Goal: Task Accomplishment & Management: Use online tool/utility

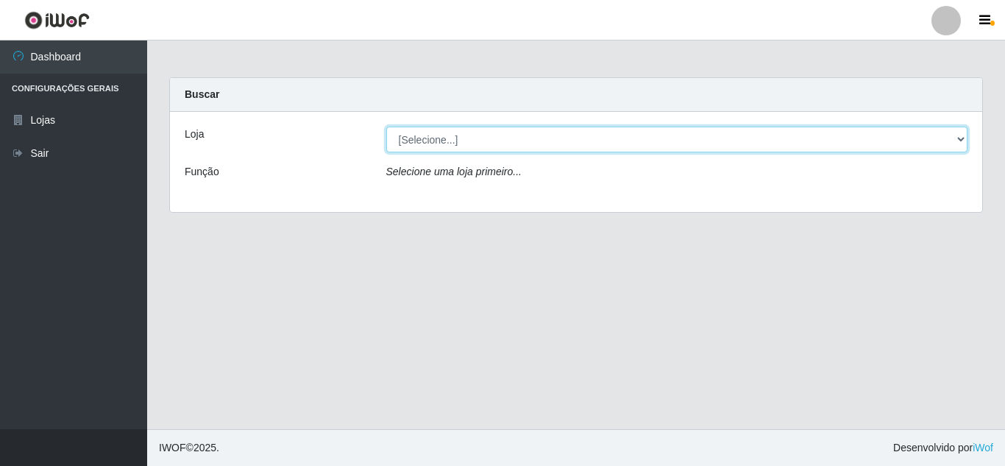
click at [427, 137] on select "[Selecione...] Rede Compras Supermercados - LOJA 5" at bounding box center [677, 140] width 582 height 26
select select "397"
click at [386, 127] on select "[Selecione...] Rede Compras Supermercados - LOJA 5" at bounding box center [677, 140] width 582 height 26
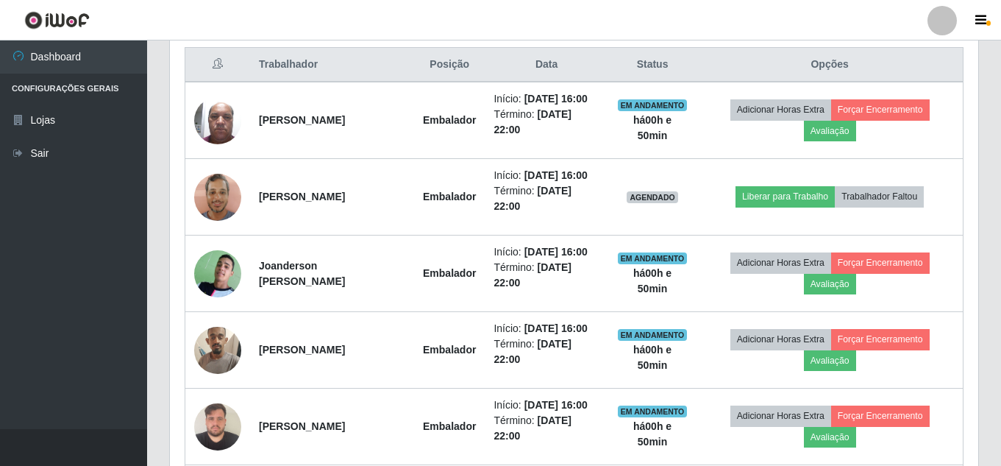
scroll to position [589, 0]
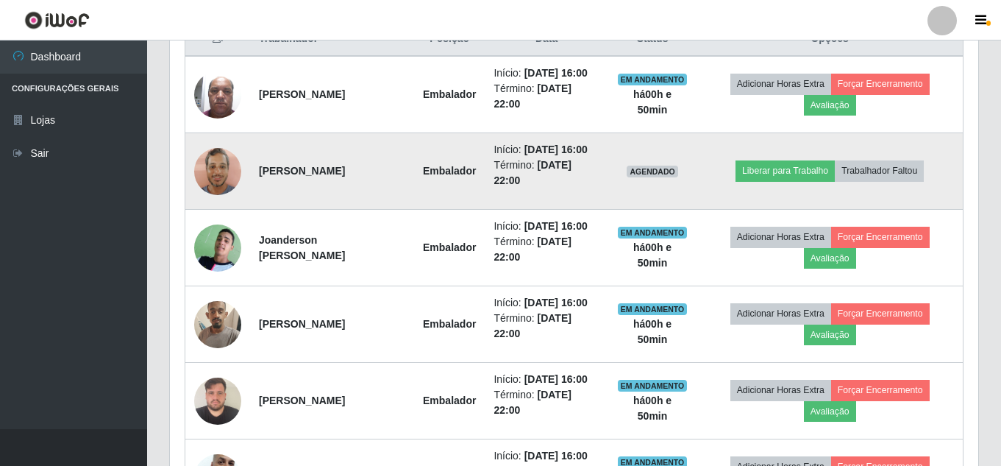
click at [204, 178] on img at bounding box center [217, 171] width 47 height 63
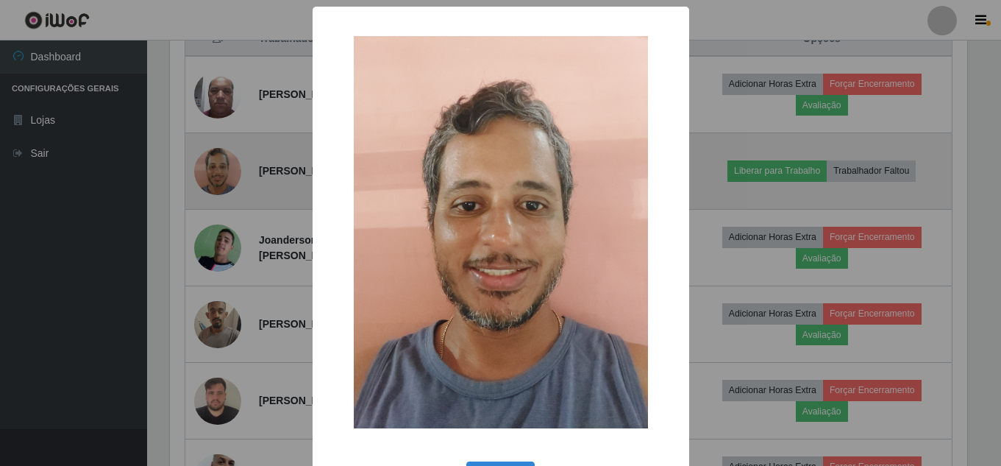
scroll to position [305, 801]
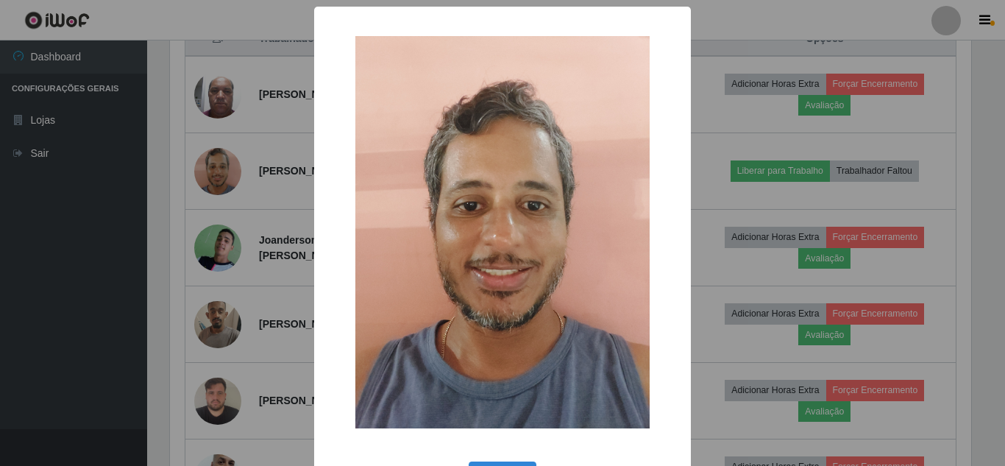
click at [241, 185] on div "× OK Cancel" at bounding box center [502, 233] width 1005 height 466
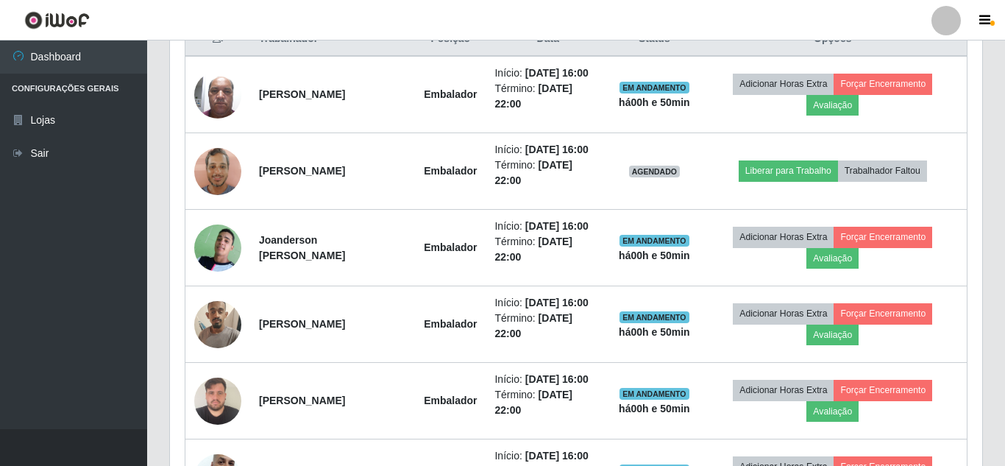
scroll to position [305, 808]
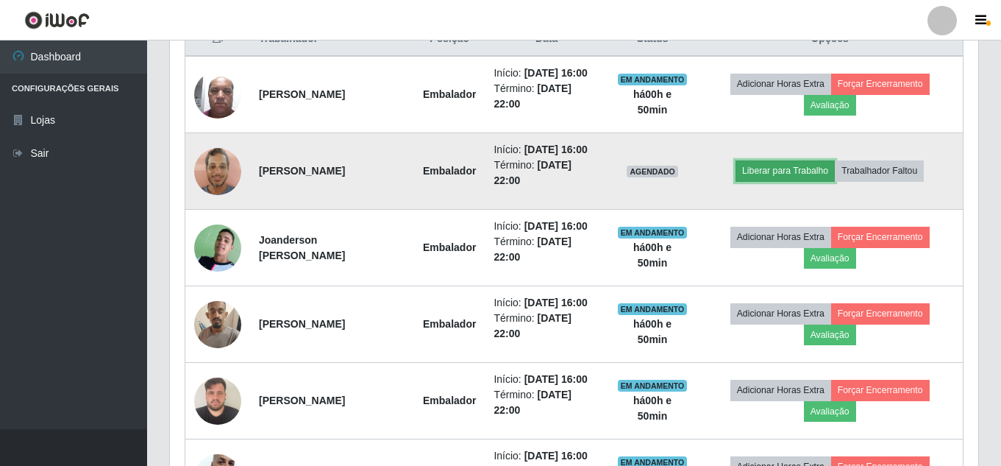
click at [781, 169] on button "Liberar para Trabalho" at bounding box center [785, 170] width 99 height 21
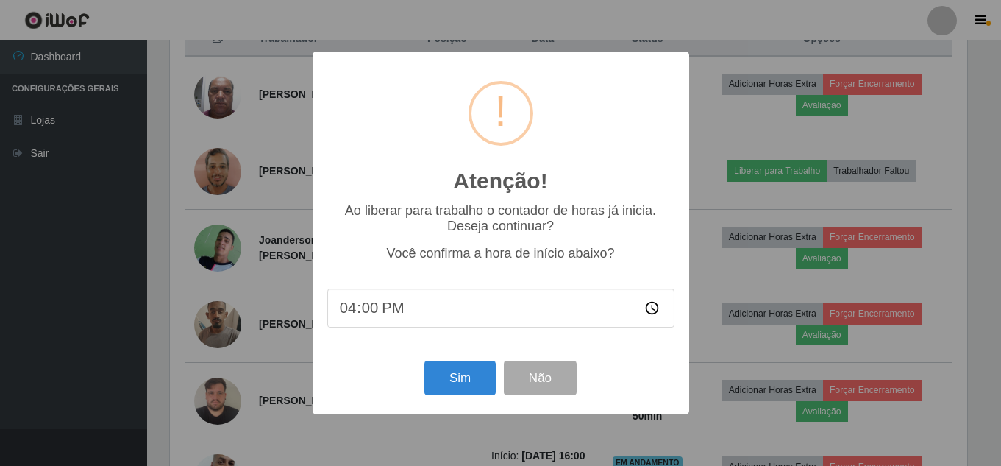
scroll to position [305, 801]
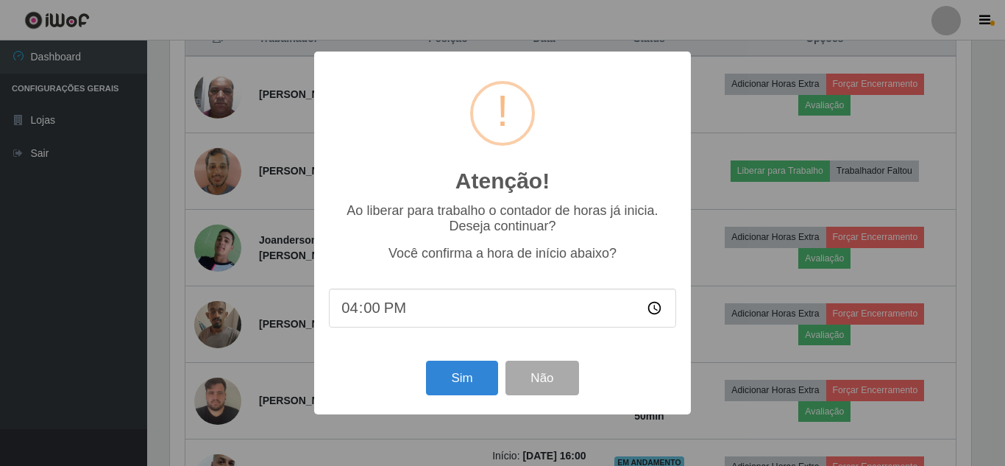
click at [386, 316] on input "16:00" at bounding box center [502, 307] width 347 height 39
click at [367, 310] on input "16:00" at bounding box center [502, 307] width 347 height 39
click at [355, 310] on input "16:00" at bounding box center [502, 307] width 347 height 39
click at [452, 373] on button "Sim" at bounding box center [461, 377] width 71 height 35
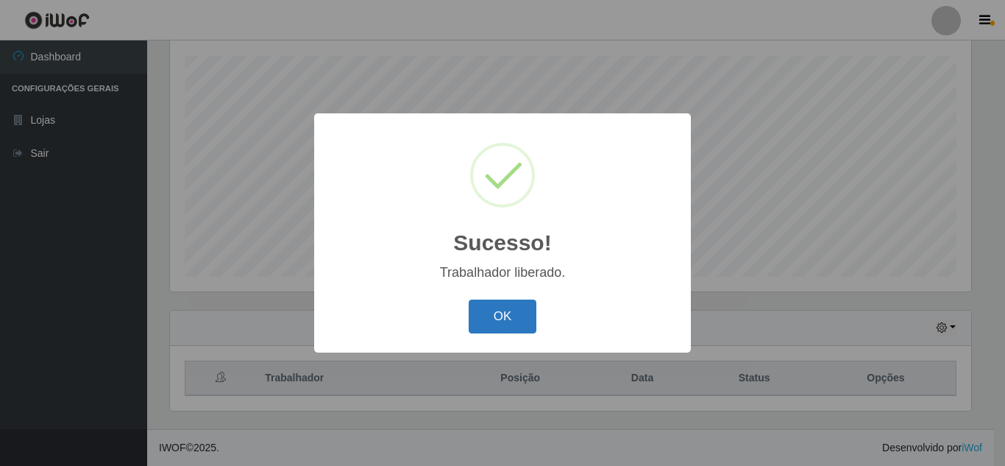
drag, startPoint x: 529, startPoint y: 296, endPoint x: 518, endPoint y: 304, distance: 13.3
click at [521, 302] on div "OK Cancel" at bounding box center [502, 316] width 347 height 42
click at [513, 308] on button "OK" at bounding box center [503, 316] width 68 height 35
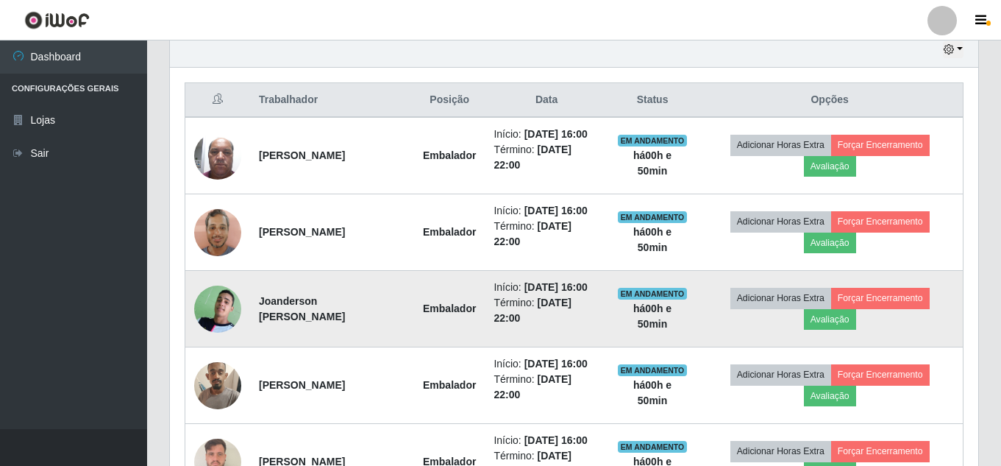
scroll to position [544, 0]
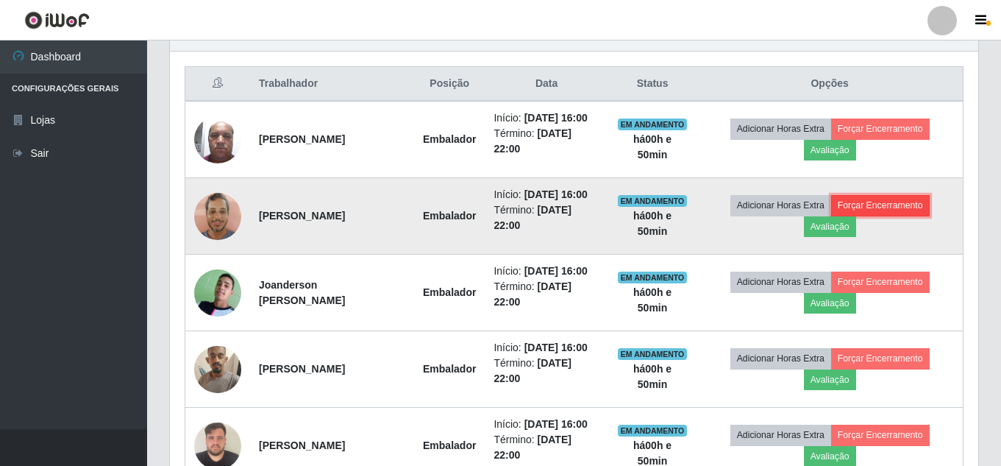
click at [884, 196] on button "Forçar Encerramento" at bounding box center [880, 205] width 99 height 21
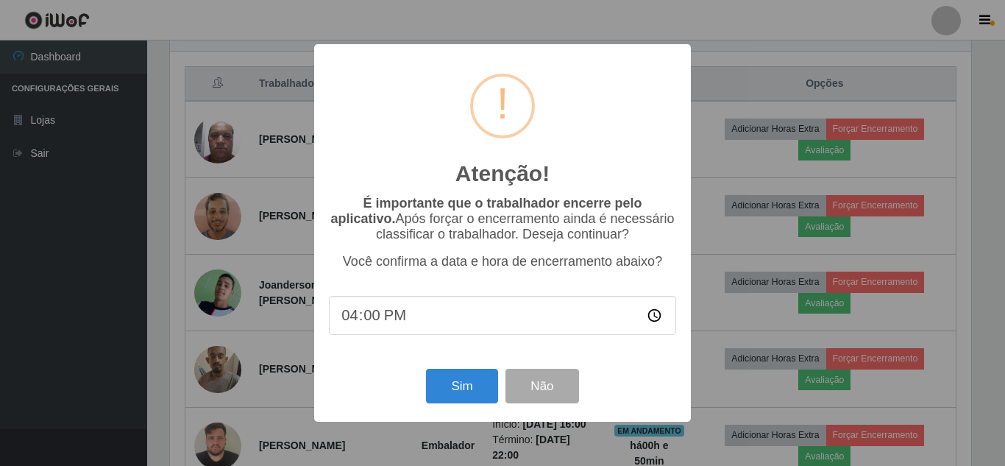
type input "16:01"
click at [461, 369] on div "Sim Não" at bounding box center [502, 386] width 347 height 42
click at [461, 388] on button "Sim" at bounding box center [461, 386] width 71 height 35
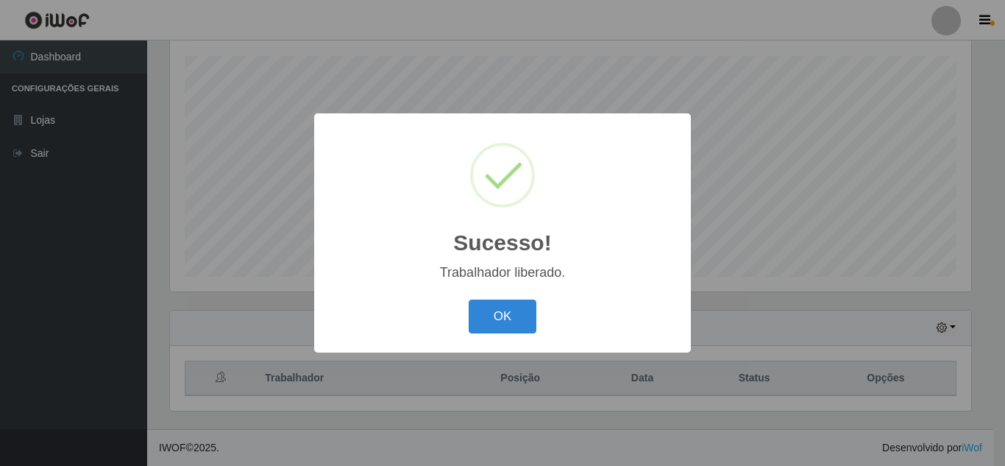
click at [479, 351] on div "Sucesso! × Trabalhador liberado. OK Cancel" at bounding box center [502, 232] width 377 height 238
click at [502, 327] on button "OK" at bounding box center [503, 316] width 68 height 35
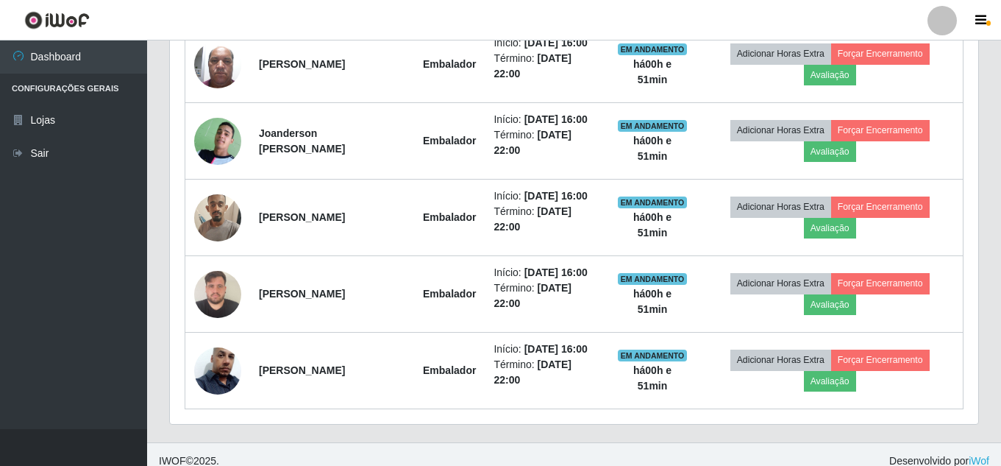
scroll to position [0, 0]
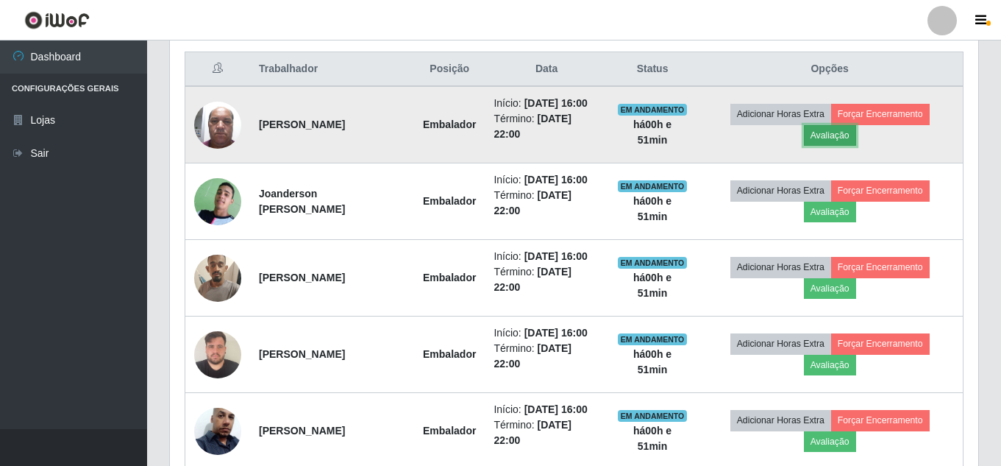
click at [833, 136] on button "Avaliação" at bounding box center [830, 135] width 52 height 21
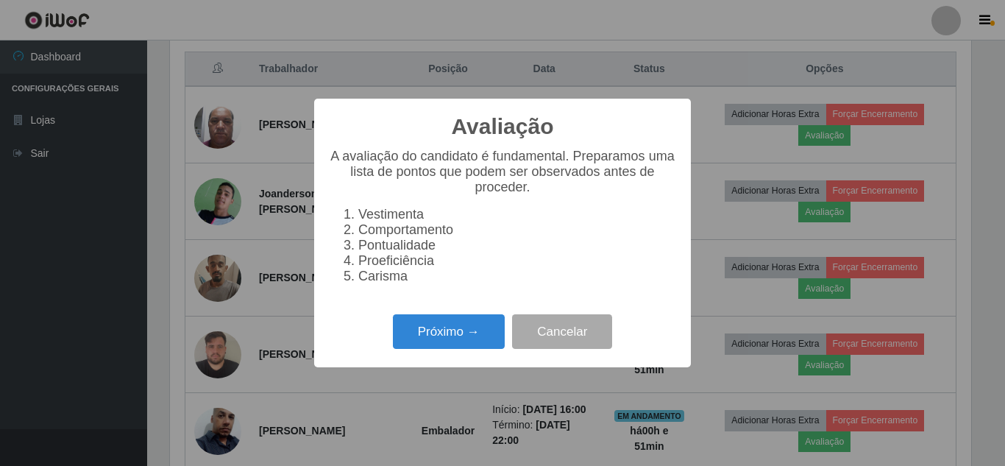
click at [433, 352] on div "Próximo → Cancelar" at bounding box center [502, 331] width 347 height 42
click at [446, 349] on button "Próximo →" at bounding box center [449, 331] width 112 height 35
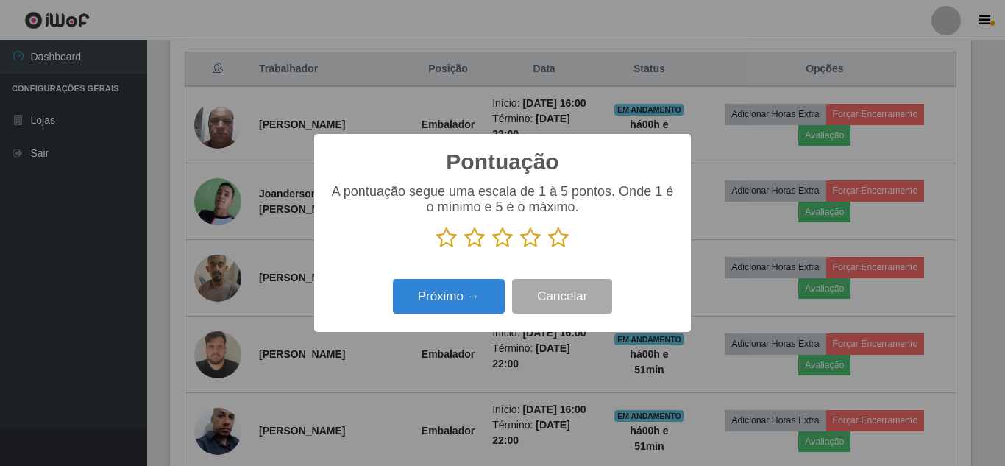
click at [489, 243] on p at bounding box center [502, 238] width 347 height 22
click at [511, 238] on icon at bounding box center [502, 238] width 21 height 22
click at [492, 249] on input "radio" at bounding box center [492, 249] width 0 height 0
click at [550, 240] on icon at bounding box center [558, 238] width 21 height 22
click at [548, 249] on input "radio" at bounding box center [548, 249] width 0 height 0
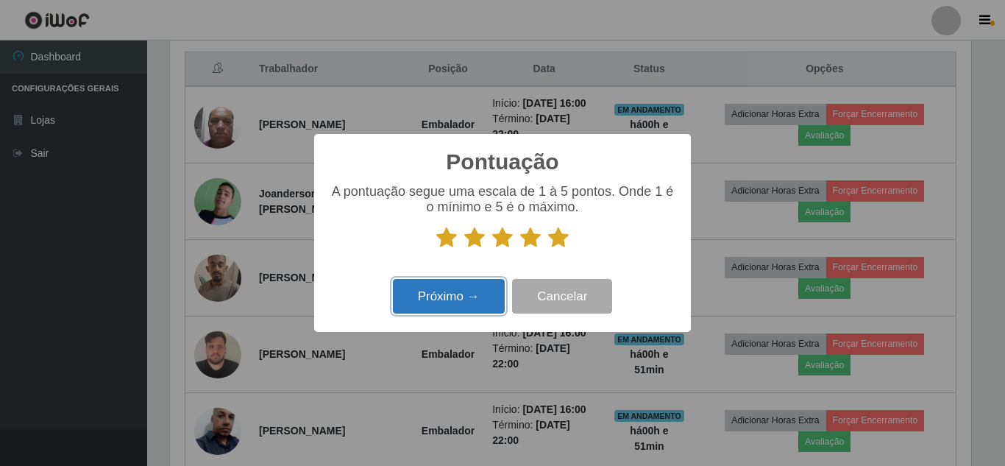
click at [471, 296] on button "Próximo →" at bounding box center [449, 296] width 112 height 35
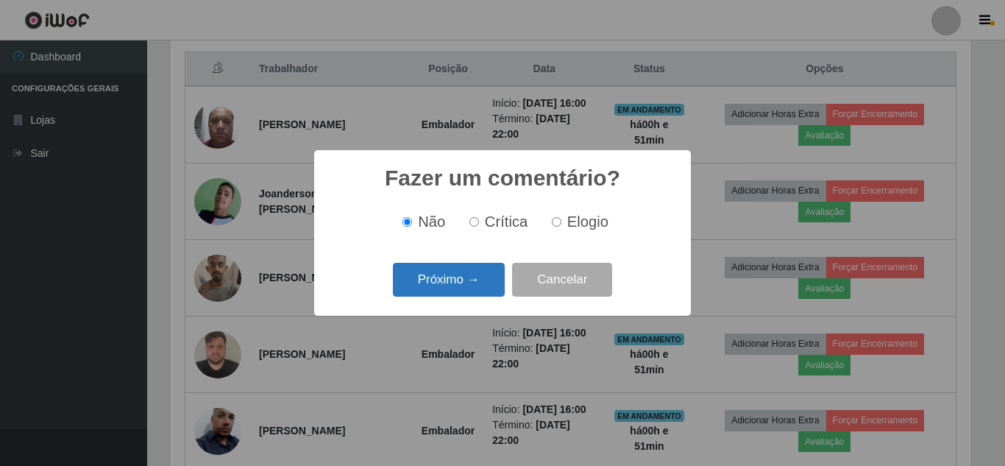
click at [460, 291] on button "Próximo →" at bounding box center [449, 280] width 112 height 35
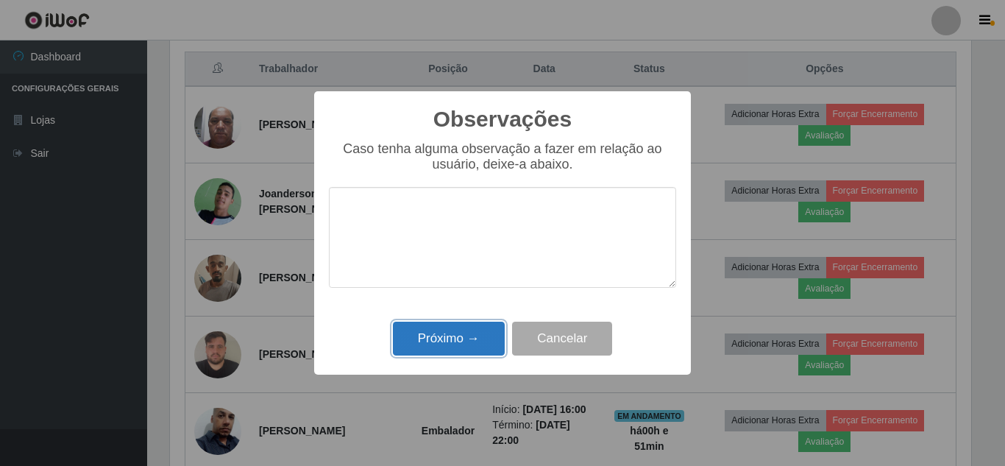
click at [462, 330] on button "Próximo →" at bounding box center [449, 338] width 112 height 35
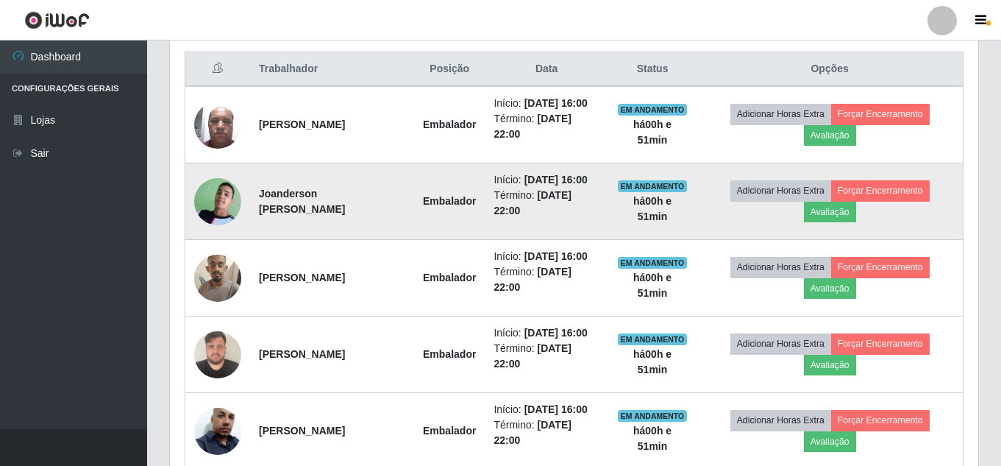
click at [215, 196] on img at bounding box center [217, 201] width 47 height 65
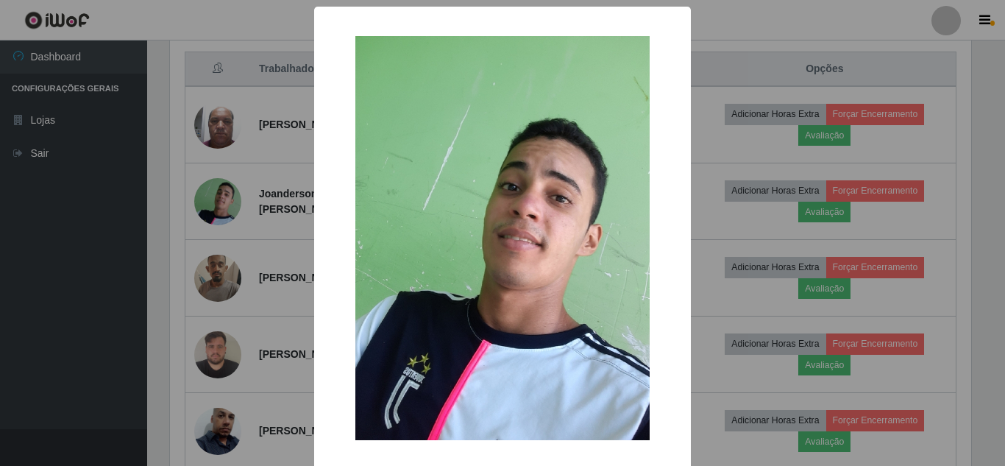
click at [314, 182] on div "× OK Cancel" at bounding box center [502, 267] width 377 height 520
click at [783, 227] on div "× OK Cancel" at bounding box center [502, 233] width 1005 height 466
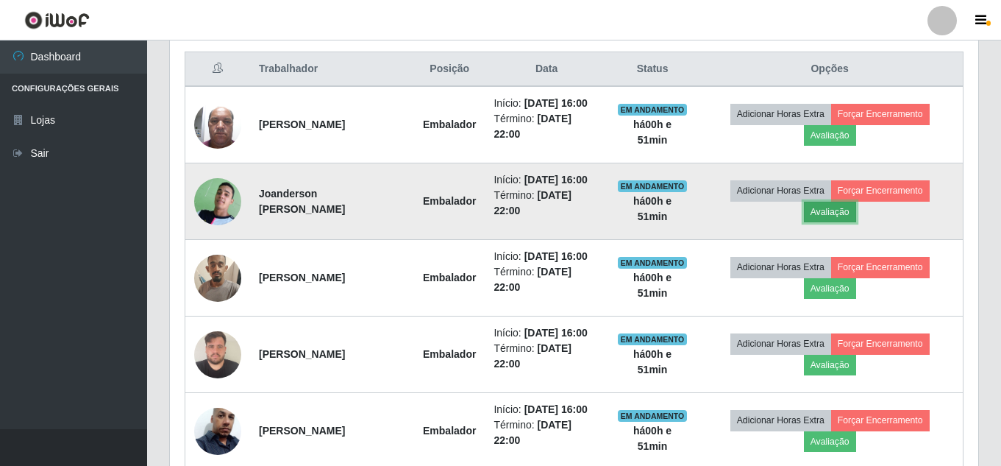
click at [818, 212] on button "Avaliação" at bounding box center [830, 212] width 52 height 21
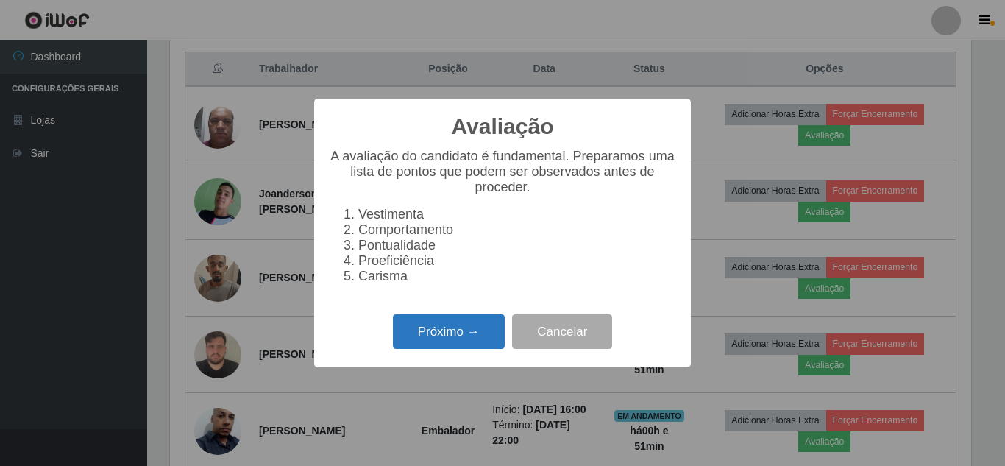
click at [464, 340] on button "Próximo →" at bounding box center [449, 331] width 112 height 35
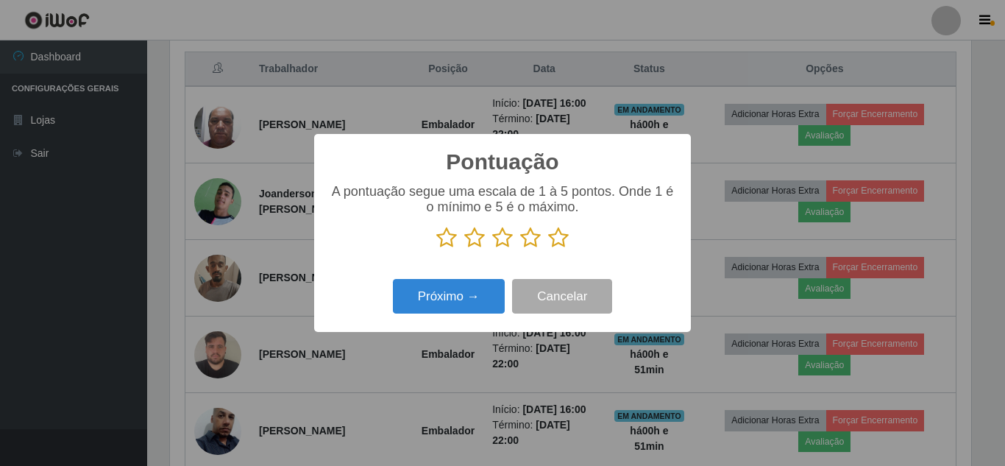
click at [558, 245] on icon at bounding box center [558, 238] width 21 height 22
click at [548, 249] on input "radio" at bounding box center [548, 249] width 0 height 0
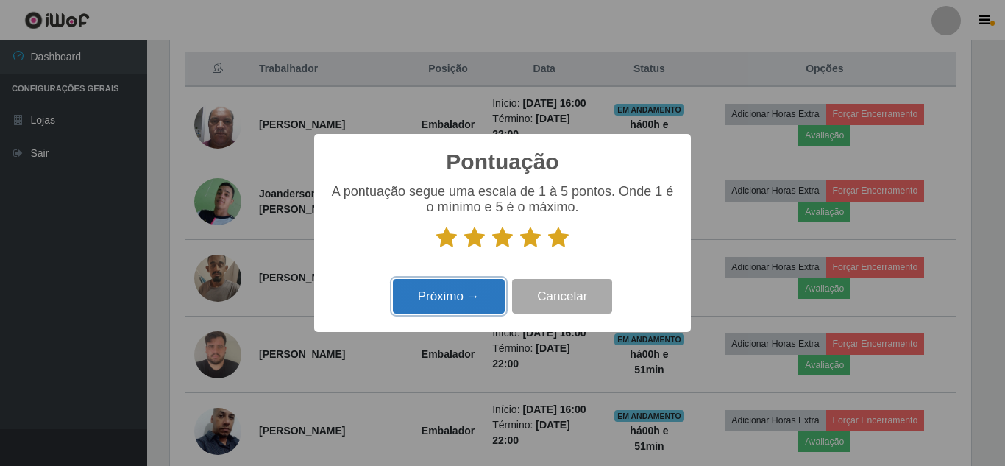
click at [477, 302] on button "Próximo →" at bounding box center [449, 296] width 112 height 35
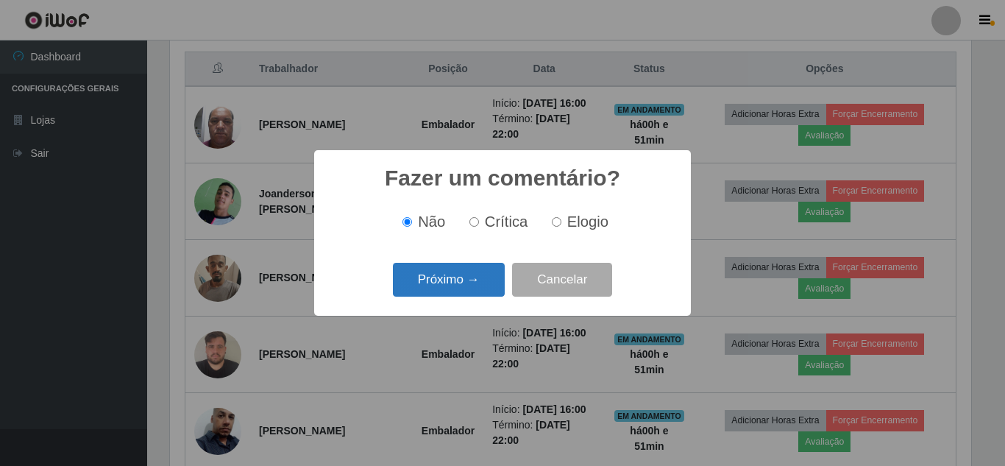
click at [462, 288] on button "Próximo →" at bounding box center [449, 280] width 112 height 35
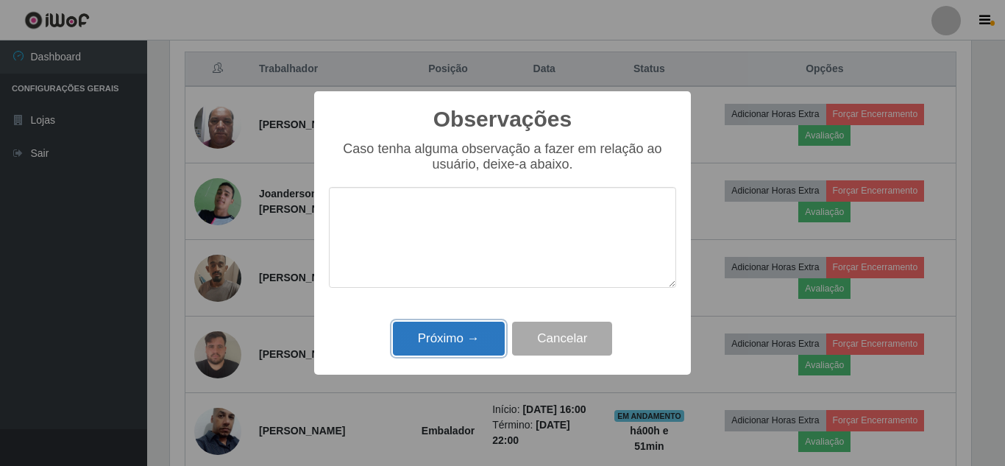
click at [463, 330] on button "Próximo →" at bounding box center [449, 338] width 112 height 35
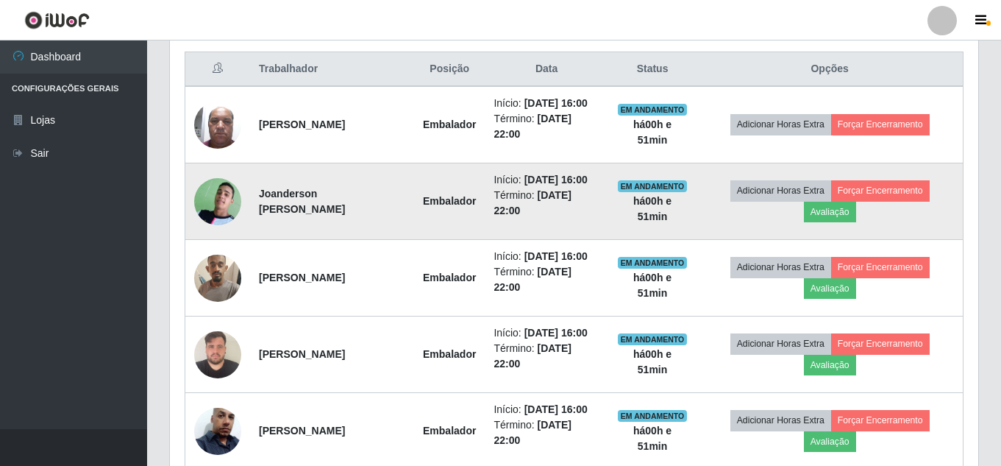
click at [213, 199] on img at bounding box center [217, 201] width 47 height 65
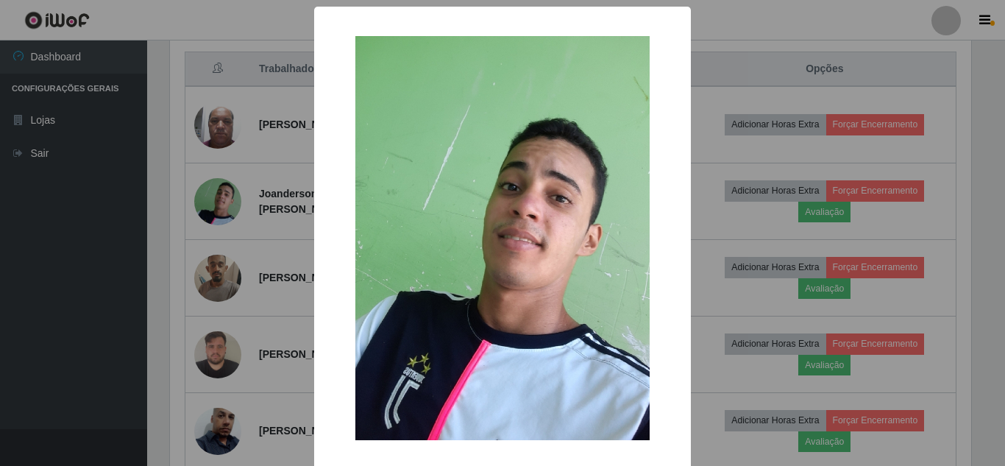
click at [221, 196] on div "× OK Cancel" at bounding box center [502, 233] width 1005 height 466
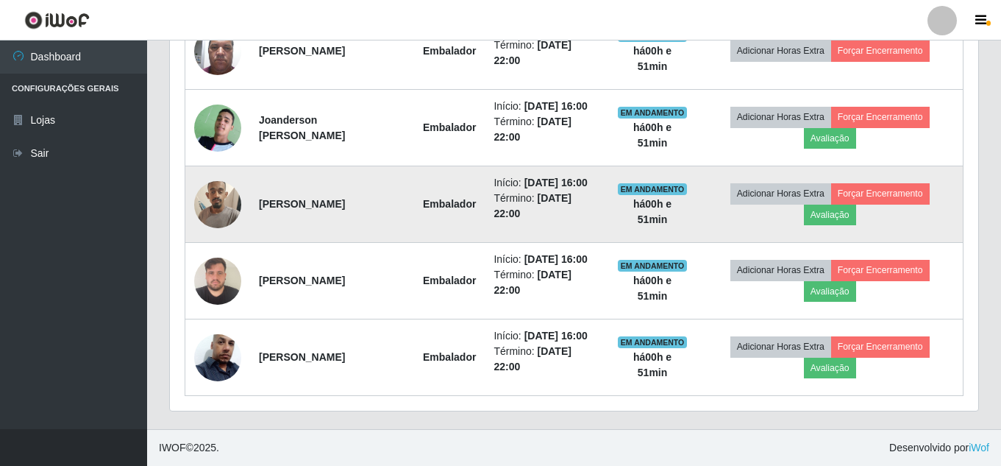
click at [213, 213] on img at bounding box center [217, 204] width 47 height 63
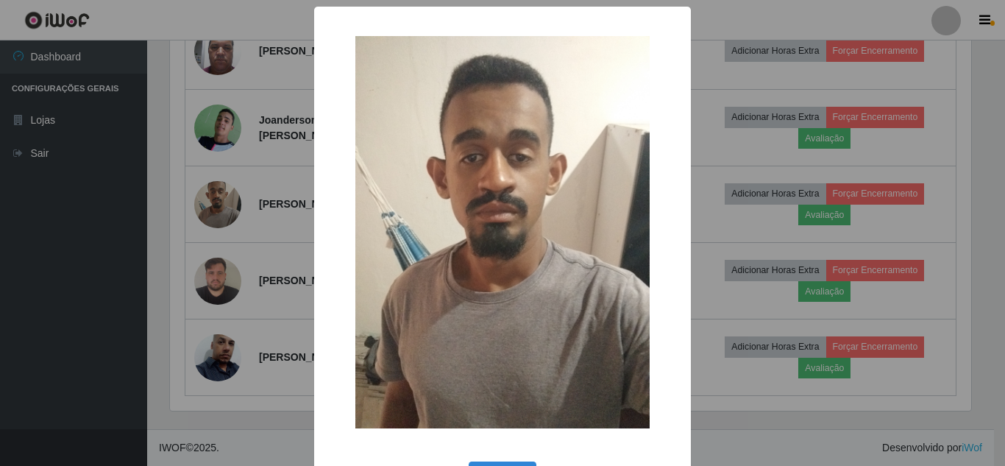
click at [273, 199] on div "× OK Cancel" at bounding box center [502, 233] width 1005 height 466
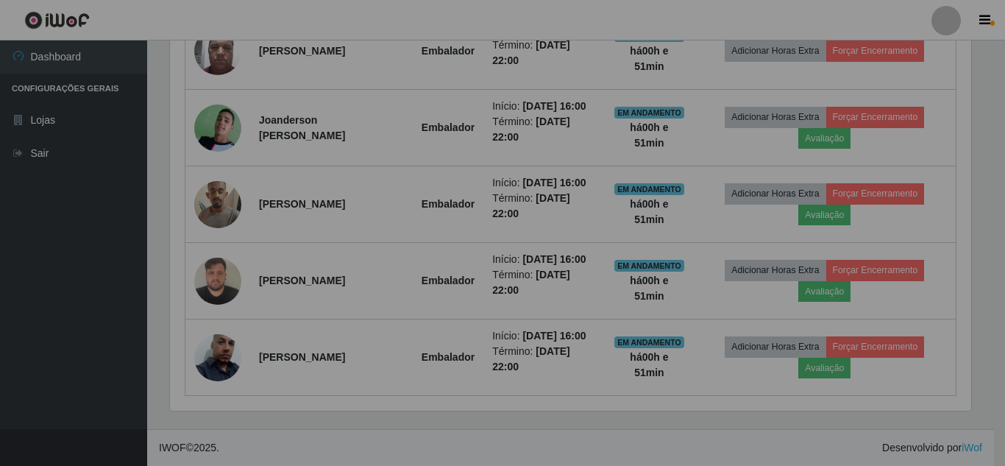
scroll to position [305, 808]
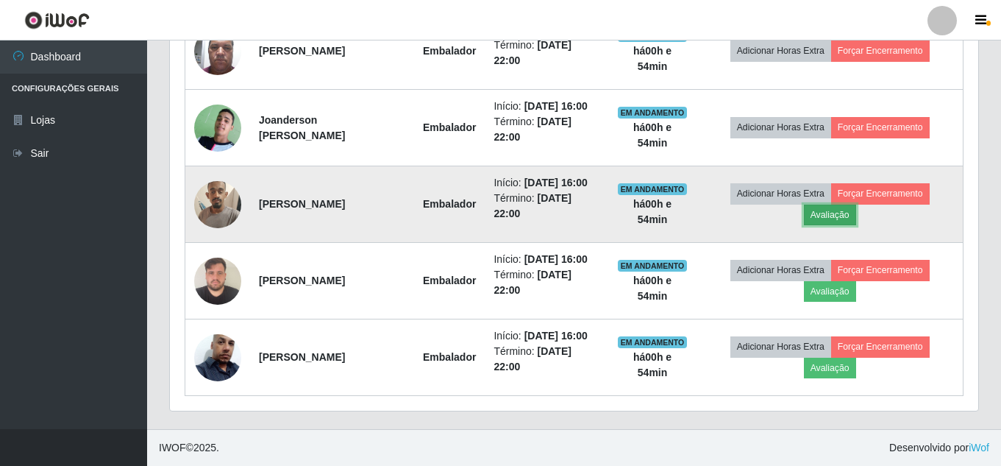
click at [828, 216] on button "Avaliação" at bounding box center [830, 215] width 52 height 21
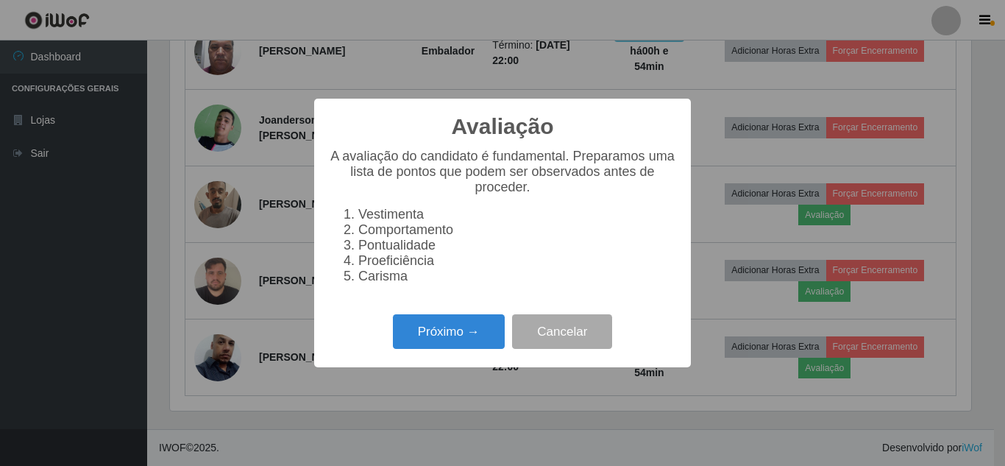
scroll to position [305, 801]
click at [415, 367] on div "Avaliação × A avaliação do candidato é fundamental. Preparamos uma lista de pon…" at bounding box center [502, 233] width 377 height 269
click at [427, 349] on button "Próximo →" at bounding box center [449, 331] width 112 height 35
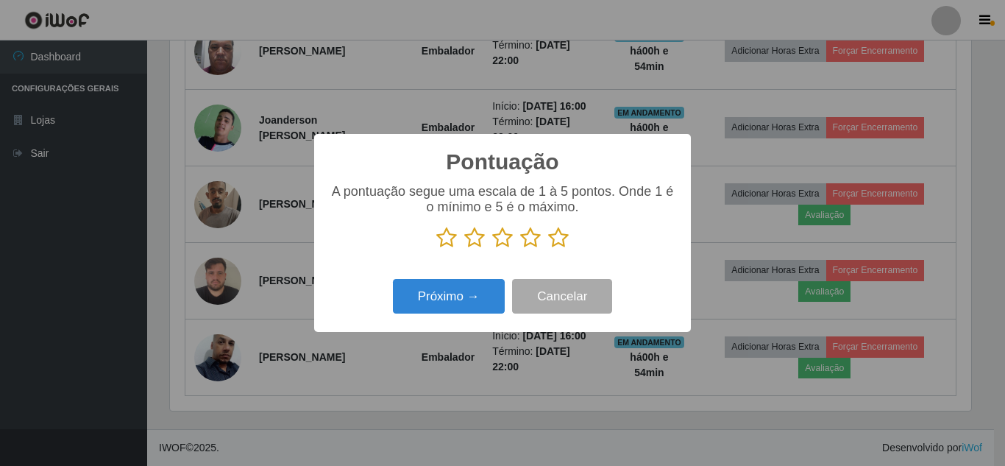
scroll to position [735356, 734861]
click at [430, 252] on div "A pontuação segue uma escala de 1 à 5 pontos. Onde 1 é o mínimo e 5 é o máximo." at bounding box center [502, 222] width 347 height 77
click at [438, 244] on icon at bounding box center [446, 238] width 21 height 22
click at [436, 249] on input "radio" at bounding box center [436, 249] width 0 height 0
click at [430, 285] on button "Próximo →" at bounding box center [449, 296] width 112 height 35
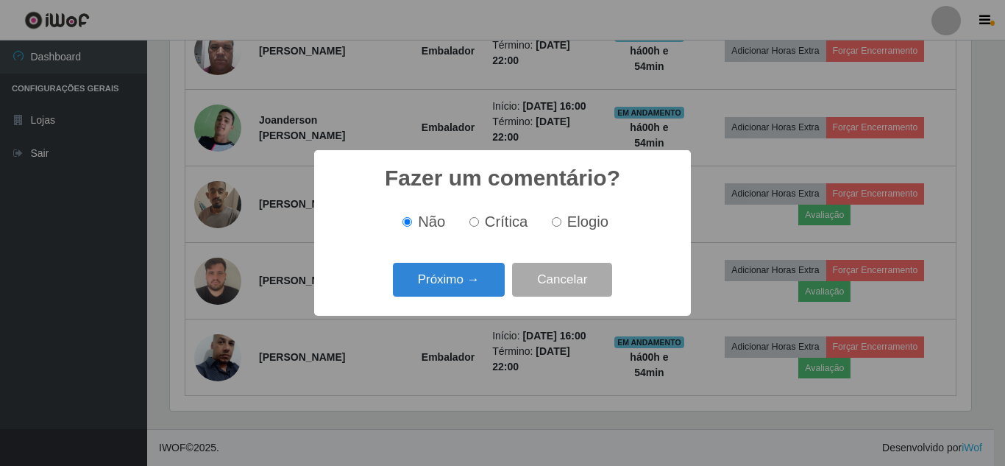
click at [430, 285] on button "Próximo →" at bounding box center [449, 280] width 112 height 35
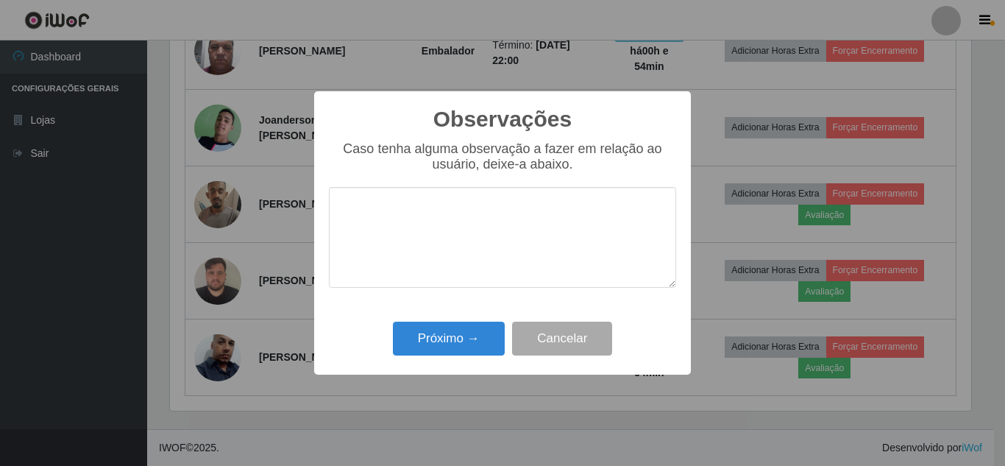
click at [435, 318] on div "Observações × Caso tenha alguma observação a fazer em relação ao usuário, deixe…" at bounding box center [502, 232] width 377 height 283
click at [436, 328] on button "Próximo →" at bounding box center [449, 338] width 112 height 35
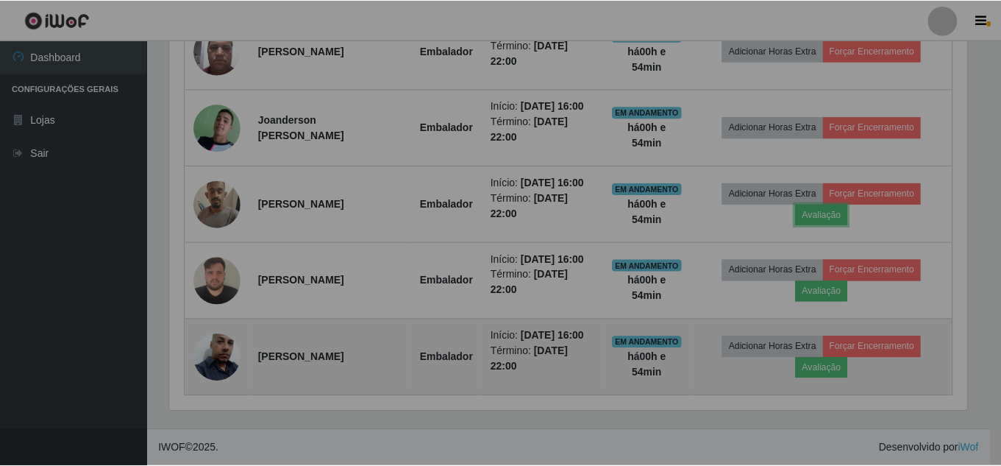
scroll to position [305, 808]
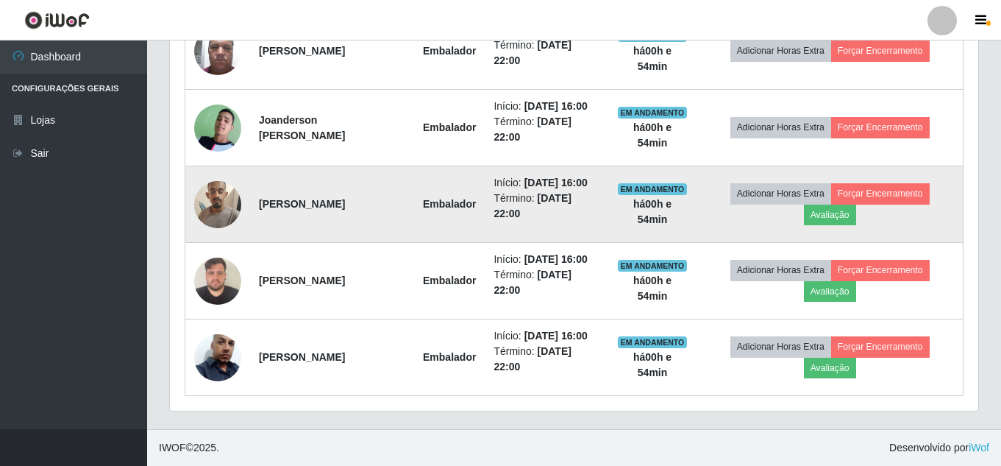
click at [224, 197] on img at bounding box center [217, 204] width 47 height 63
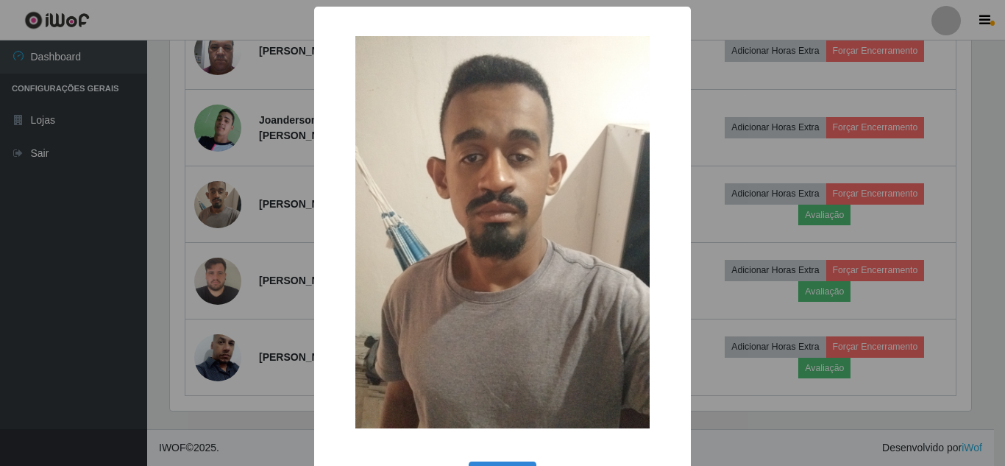
click at [231, 198] on div "× OK Cancel" at bounding box center [502, 233] width 1005 height 466
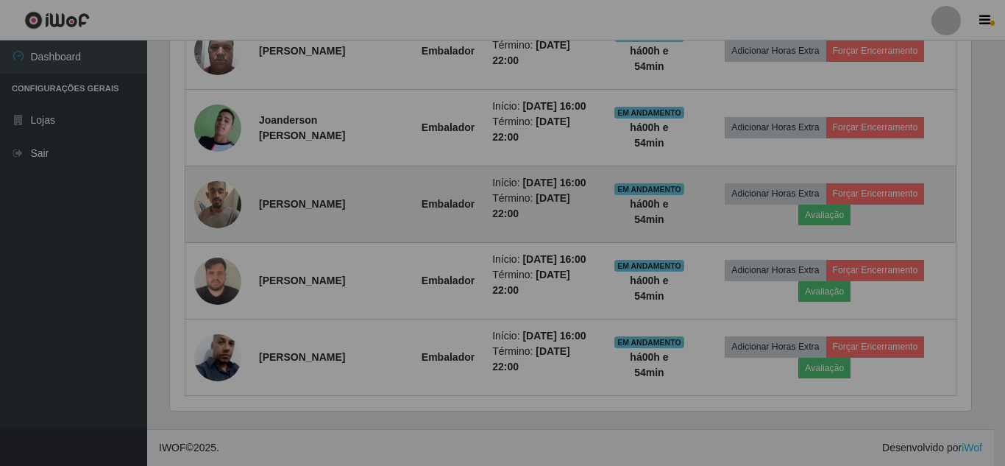
scroll to position [305, 808]
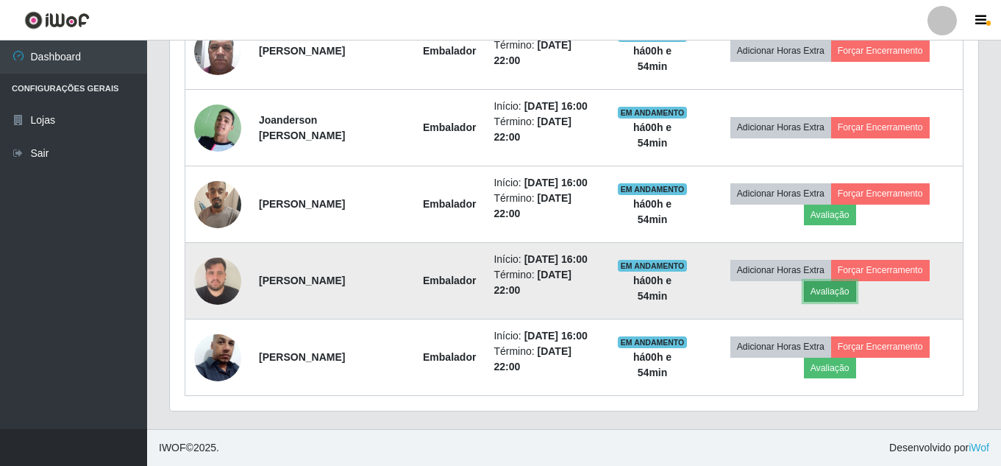
click at [823, 291] on button "Avaliação" at bounding box center [830, 291] width 52 height 21
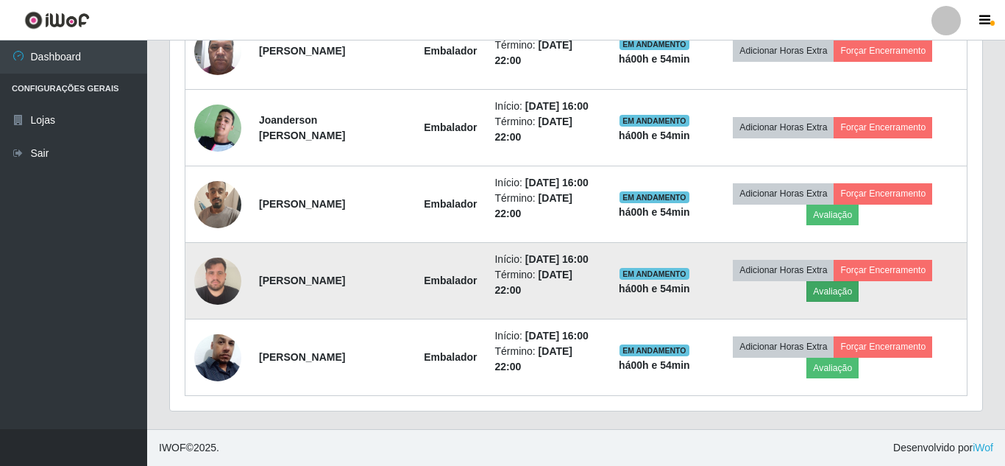
scroll to position [305, 801]
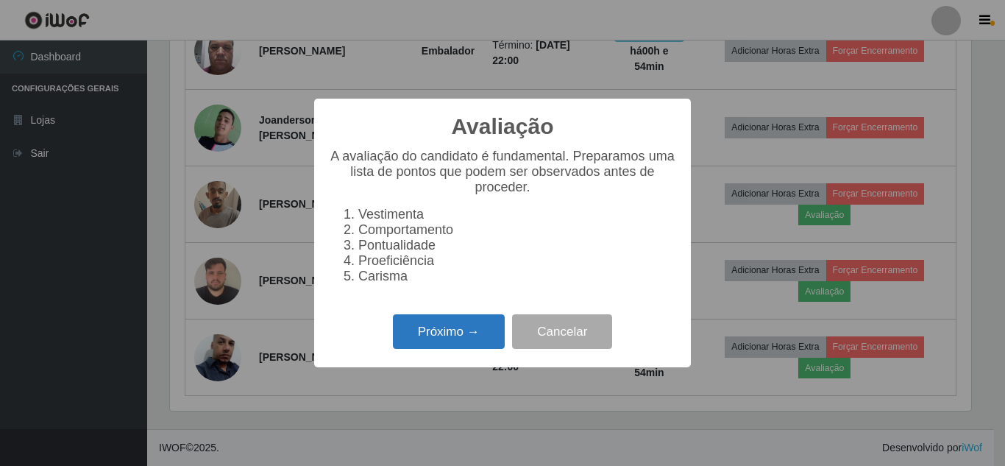
click at [441, 335] on button "Próximo →" at bounding box center [449, 331] width 112 height 35
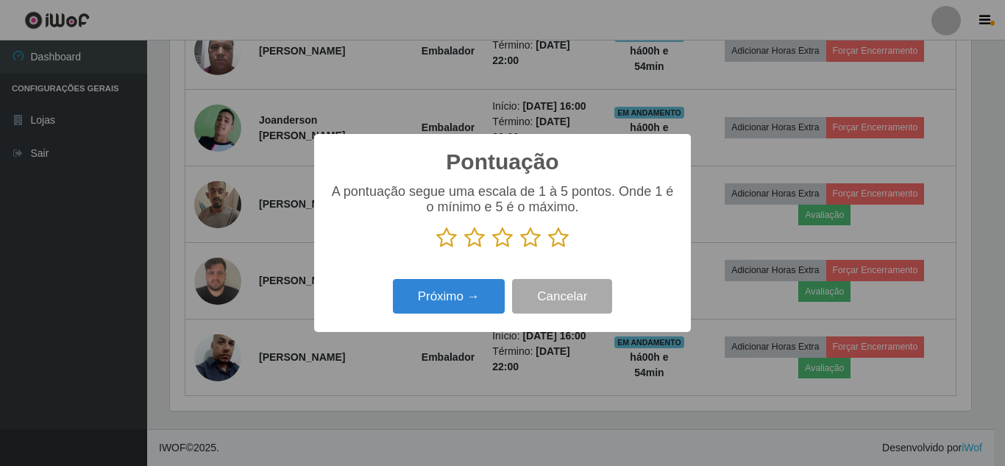
scroll to position [735356, 734861]
click at [502, 244] on icon at bounding box center [502, 238] width 21 height 22
click at [492, 249] on input "radio" at bounding box center [492, 249] width 0 height 0
click at [465, 294] on button "Próximo →" at bounding box center [449, 296] width 112 height 35
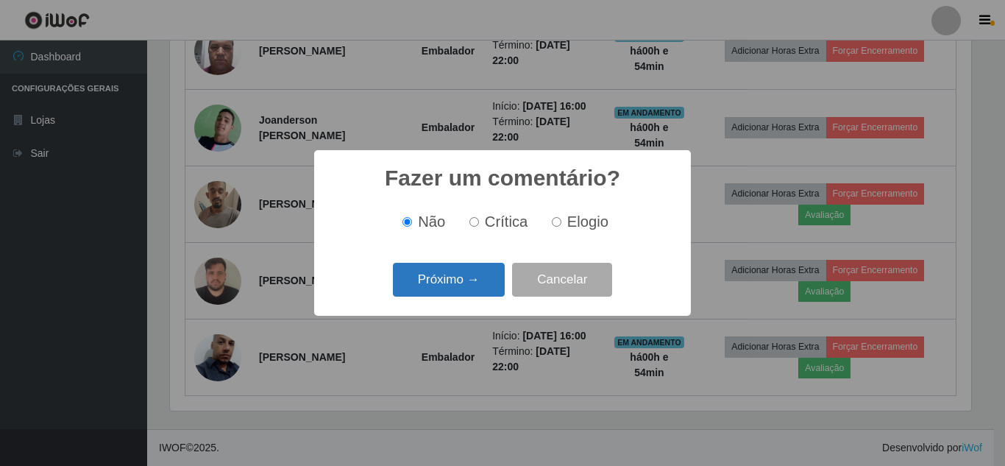
drag, startPoint x: 470, startPoint y: 279, endPoint x: 450, endPoint y: 294, distance: 25.2
click at [450, 294] on button "Próximo →" at bounding box center [449, 280] width 112 height 35
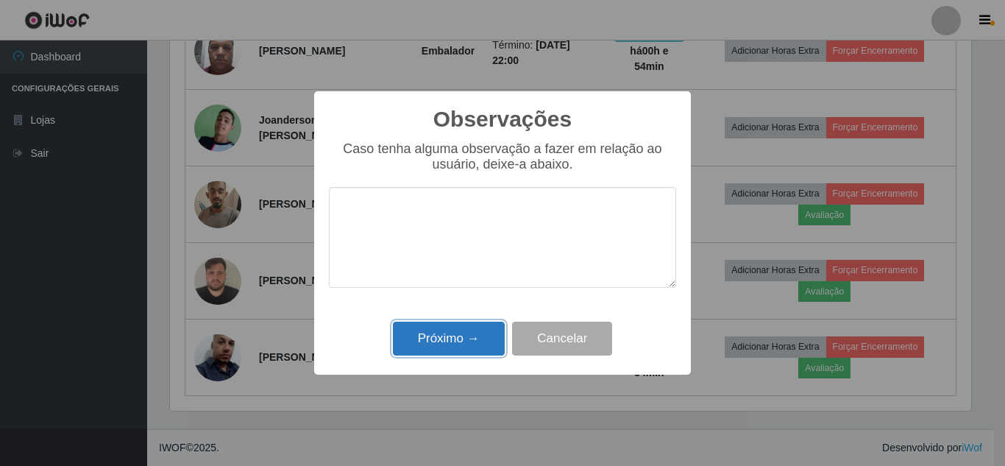
click at [462, 324] on button "Próximo →" at bounding box center [449, 338] width 112 height 35
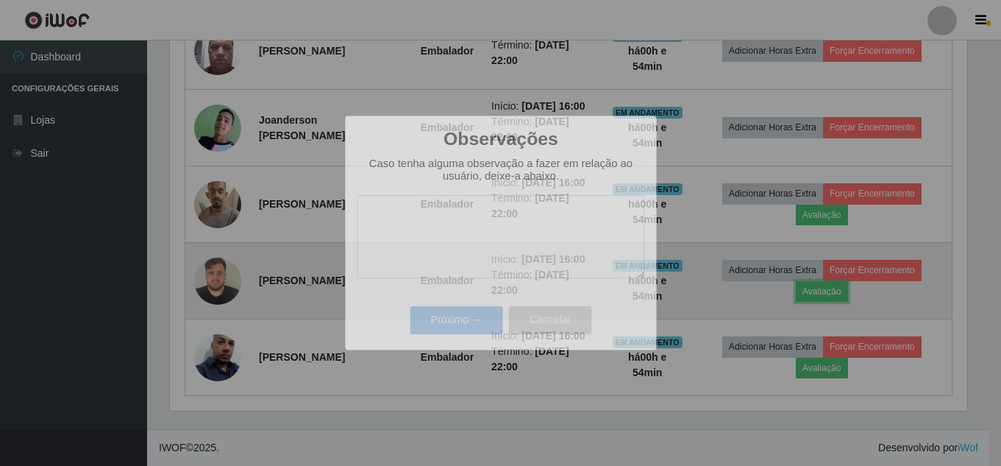
scroll to position [305, 808]
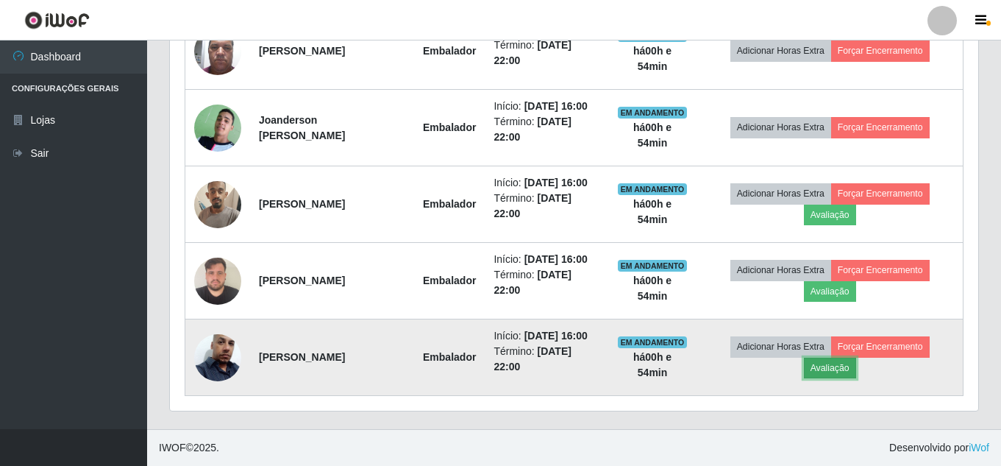
click at [845, 358] on button "Avaliação" at bounding box center [830, 368] width 52 height 21
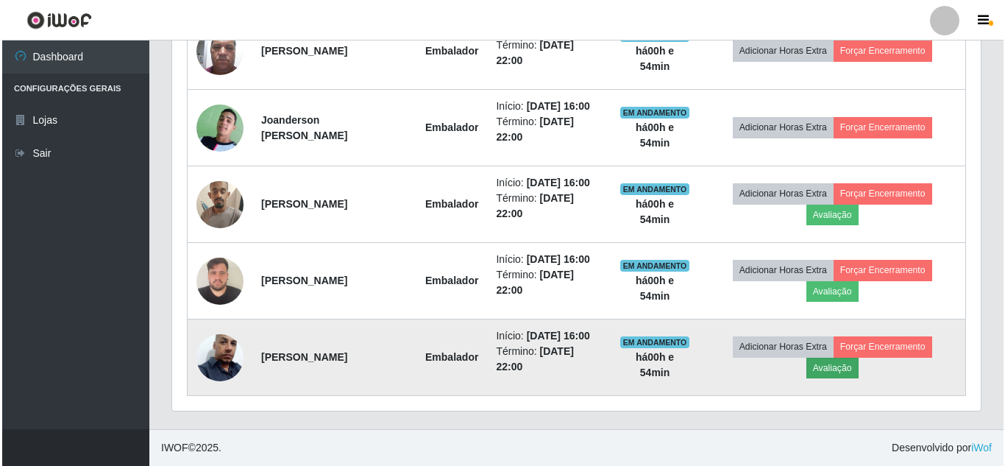
scroll to position [305, 801]
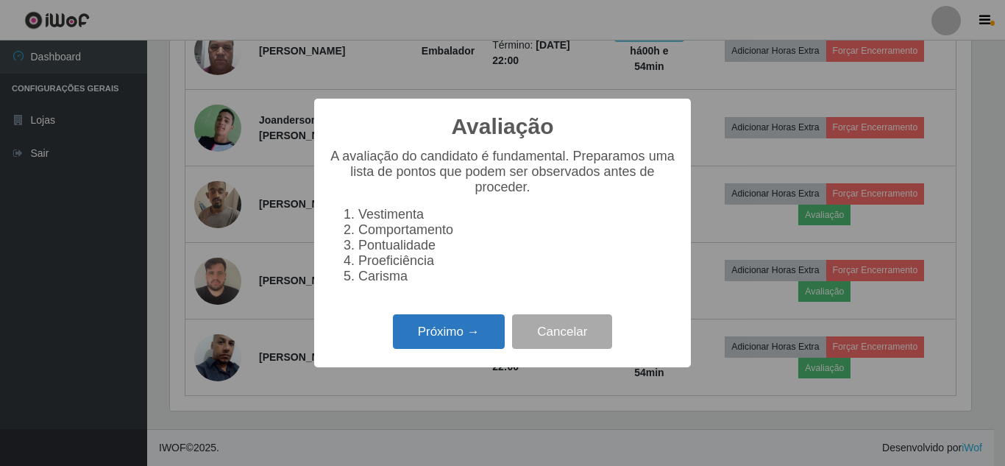
click at [436, 338] on button "Próximo →" at bounding box center [449, 331] width 112 height 35
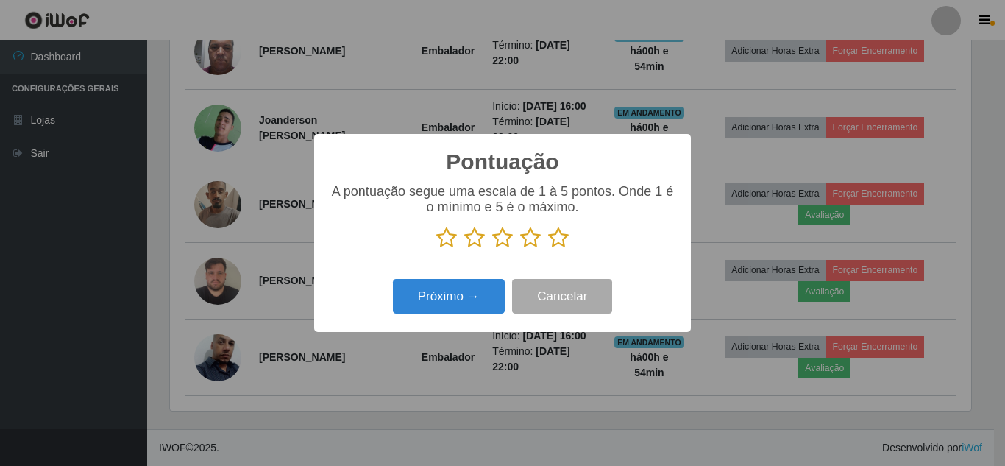
click at [444, 239] on icon at bounding box center [446, 238] width 21 height 22
click at [436, 249] on input "radio" at bounding box center [436, 249] width 0 height 0
click at [413, 300] on button "Próximo →" at bounding box center [449, 296] width 112 height 35
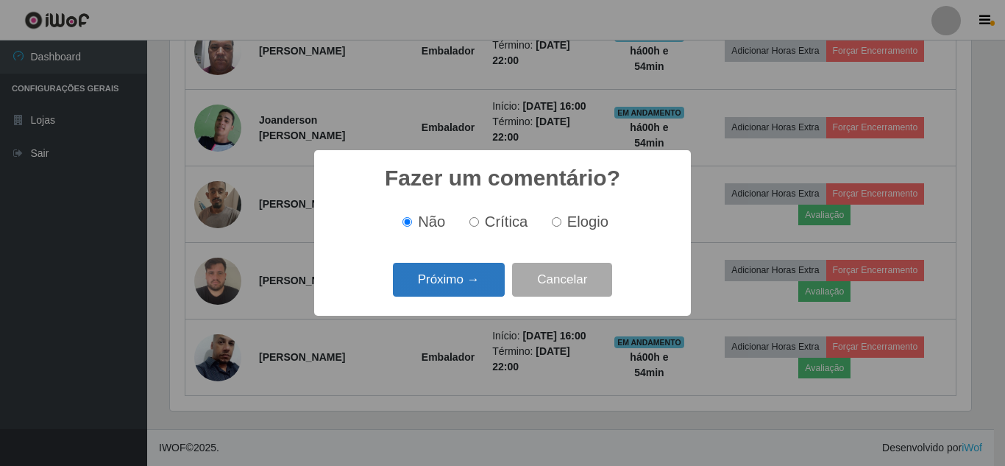
click at [475, 290] on button "Próximo →" at bounding box center [449, 280] width 112 height 35
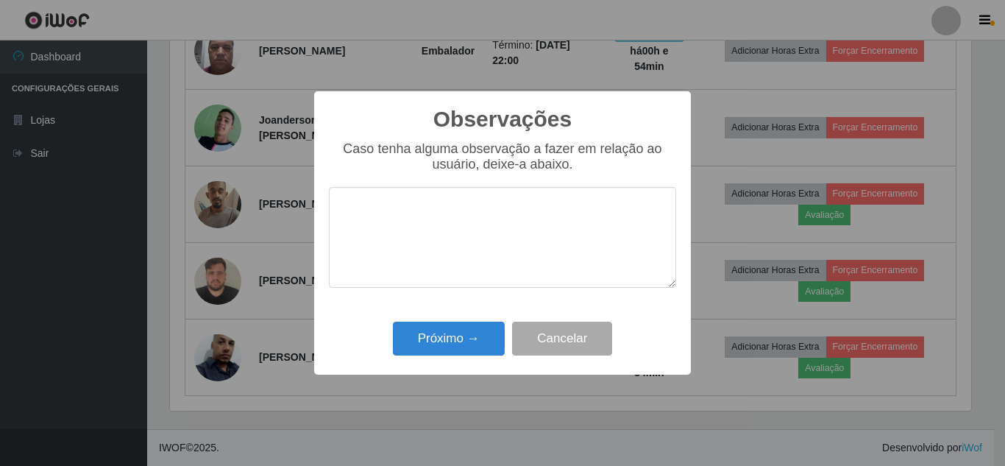
click at [462, 362] on div "Observações × Caso tenha alguma observação a fazer em relação ao usuário, deixe…" at bounding box center [502, 232] width 377 height 283
drag, startPoint x: 461, startPoint y: 341, endPoint x: 452, endPoint y: 343, distance: 8.4
click at [461, 342] on button "Próximo →" at bounding box center [449, 338] width 112 height 35
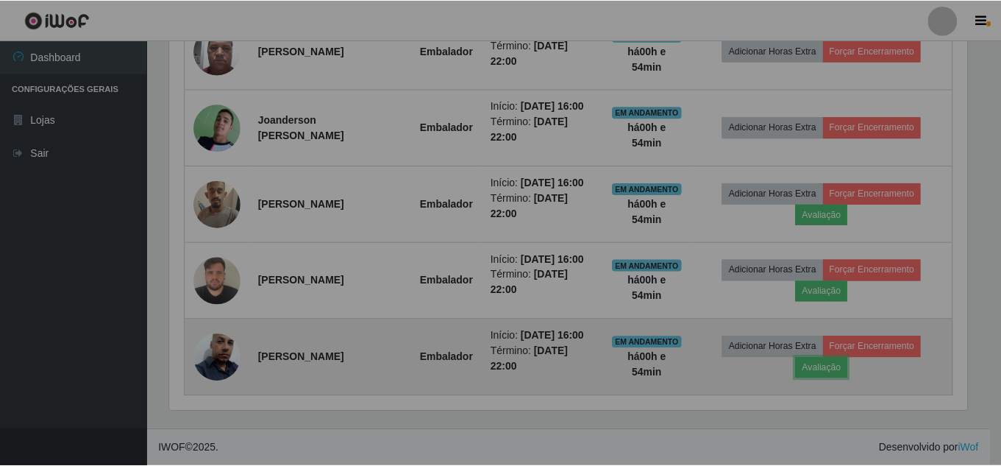
scroll to position [305, 808]
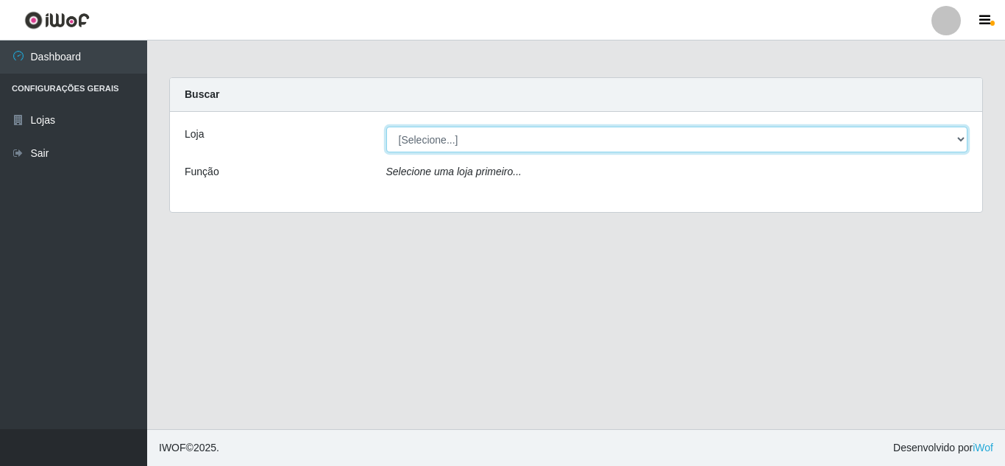
click at [455, 149] on select "[Selecione...] Rede Compras Supermercados - LOJA 5" at bounding box center [677, 140] width 582 height 26
select select "397"
click at [386, 127] on select "[Selecione...] Rede Compras Supermercados - LOJA 5" at bounding box center [677, 140] width 582 height 26
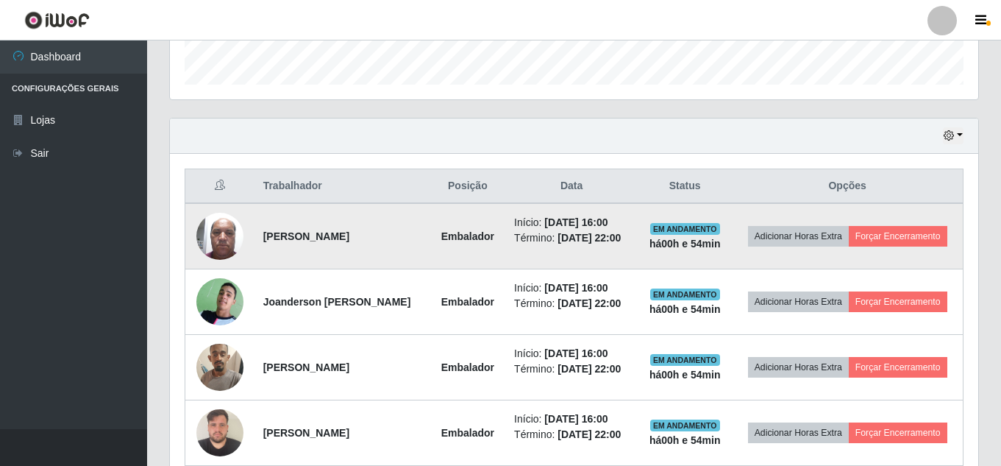
scroll to position [577, 0]
